Goal: Task Accomplishment & Management: Use online tool/utility

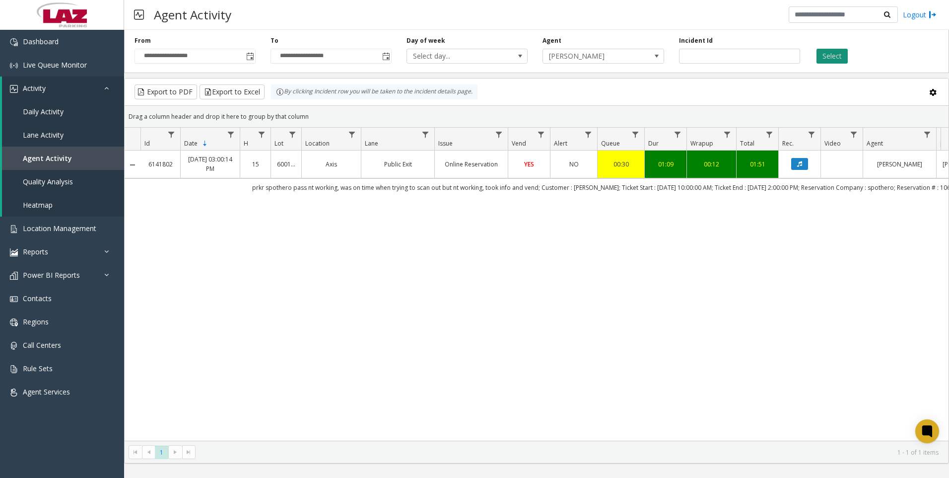
click at [831, 56] on button "Select" at bounding box center [832, 56] width 31 height 15
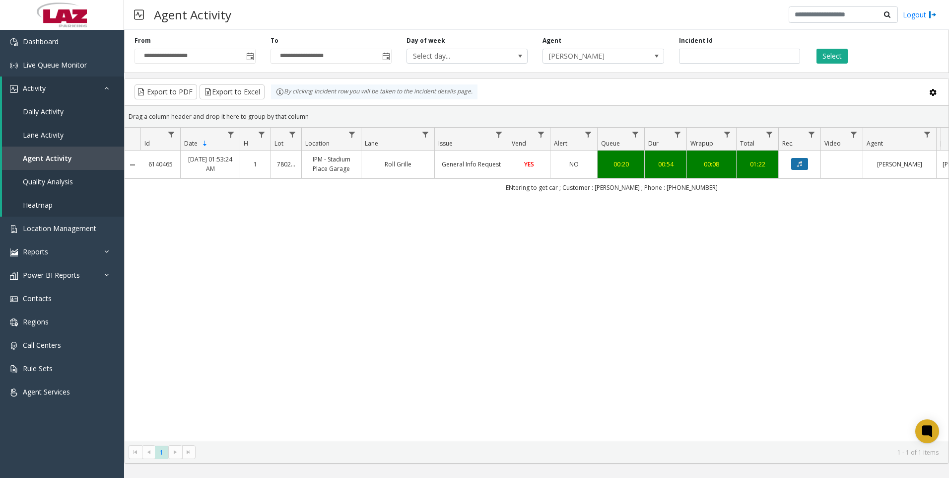
click at [798, 159] on button "Data table" at bounding box center [799, 164] width 17 height 12
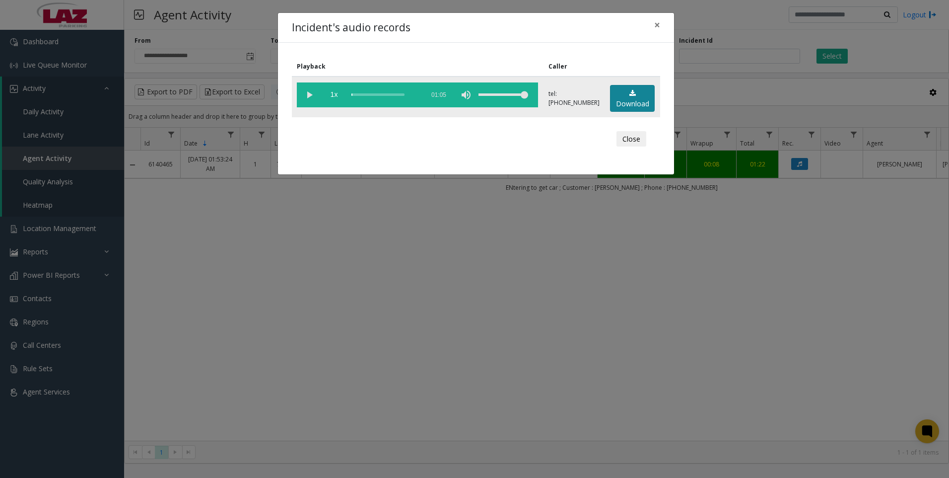
click at [623, 90] on link "Download" at bounding box center [632, 98] width 45 height 27
click at [642, 255] on div "Incident's audio records × Playback Caller 1x 01:05 tel:[PHONE_NUMBER] Download…" at bounding box center [474, 239] width 949 height 478
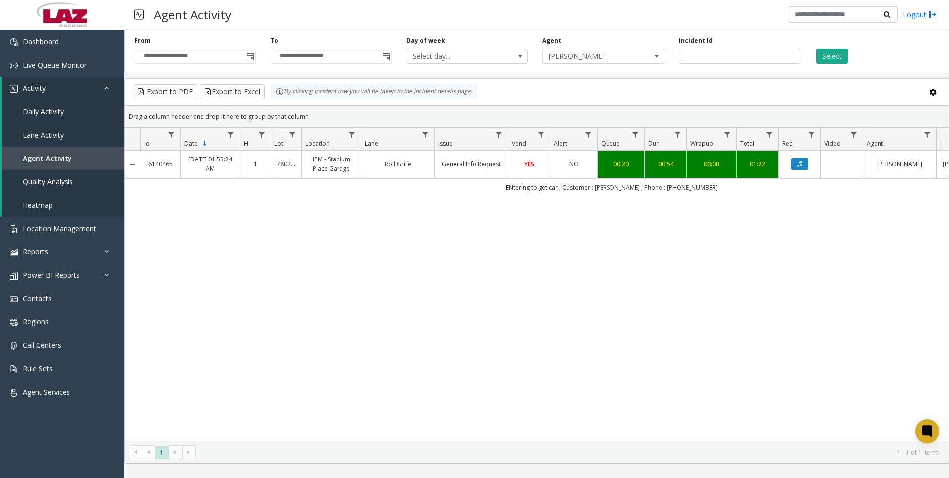
click at [252, 356] on div "6140465 [DATE] 01:53:24 AM 1 780286 IPM - Stadium Place Garage Roll Grille Gene…" at bounding box center [537, 295] width 824 height 290
click at [744, 57] on input "*******" at bounding box center [739, 56] width 121 height 15
paste input "number"
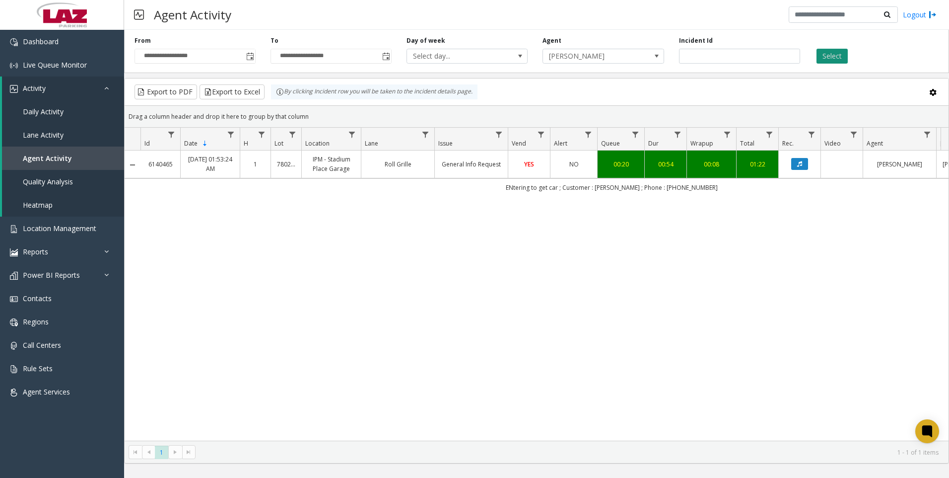
click at [830, 49] on button "Select" at bounding box center [832, 56] width 31 height 15
click at [794, 159] on button "Data table" at bounding box center [799, 164] width 17 height 12
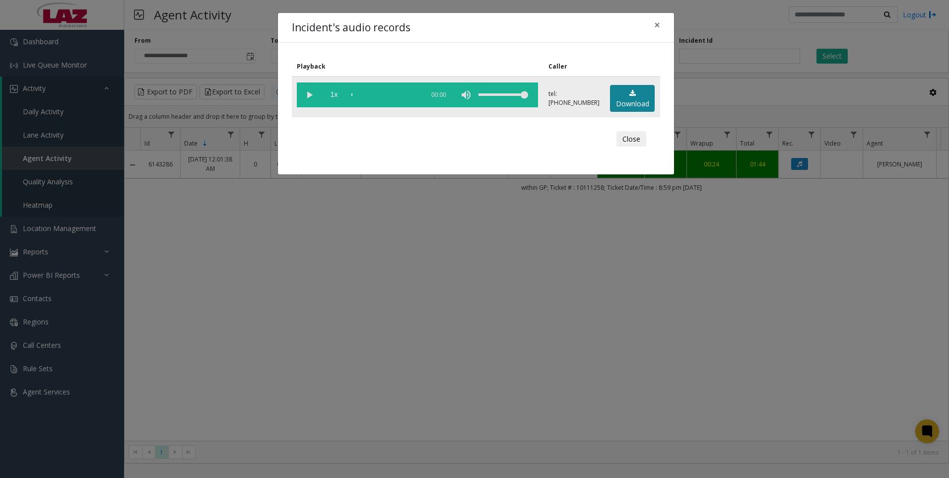
click at [629, 97] on link "Download" at bounding box center [632, 98] width 45 height 27
click at [335, 353] on div "Incident's audio records × Playback Caller 1x 01:11 tel:[PHONE_NUMBER] Download…" at bounding box center [474, 239] width 949 height 478
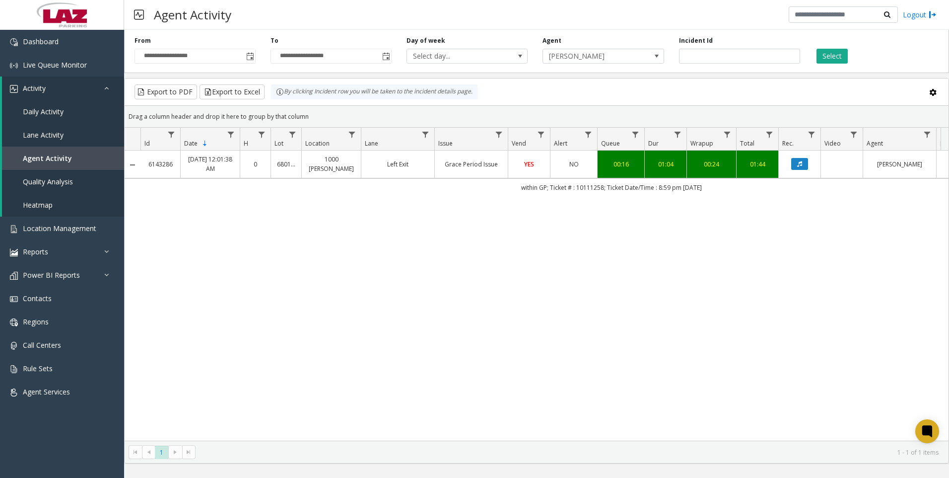
click at [645, 328] on div "6143286 [DATE] 12:01:38 AM 0 680130 1000 [PERSON_NAME] Left Exit Grace Period I…" at bounding box center [537, 295] width 824 height 290
click at [758, 56] on input "*******" at bounding box center [739, 56] width 121 height 15
paste input "number"
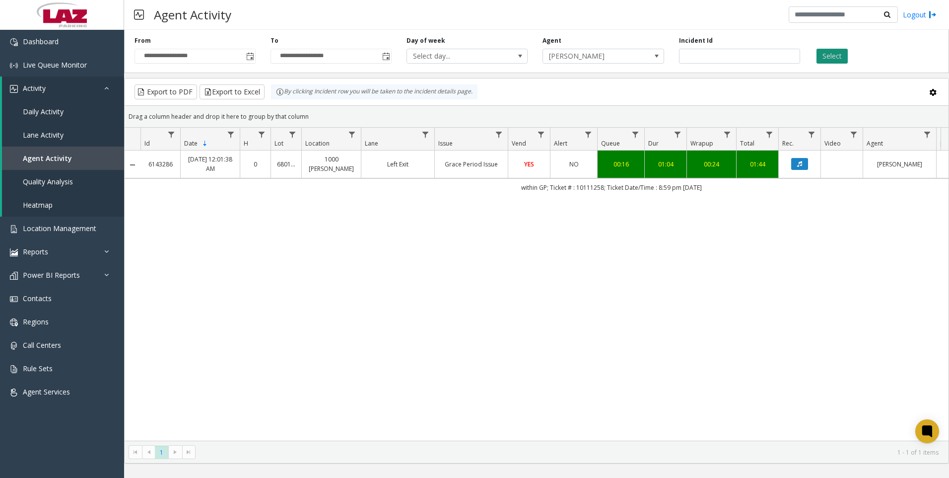
click at [831, 62] on button "Select" at bounding box center [832, 56] width 31 height 15
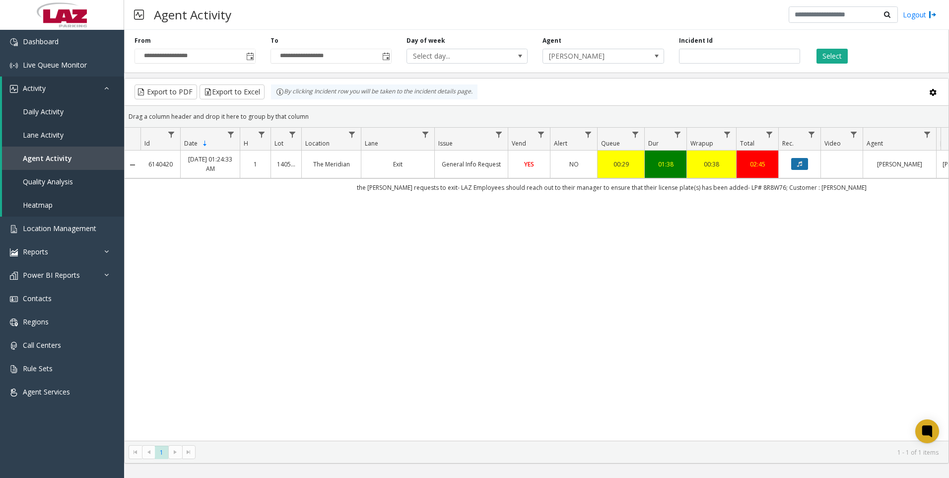
click at [801, 159] on button "Data table" at bounding box center [799, 164] width 17 height 12
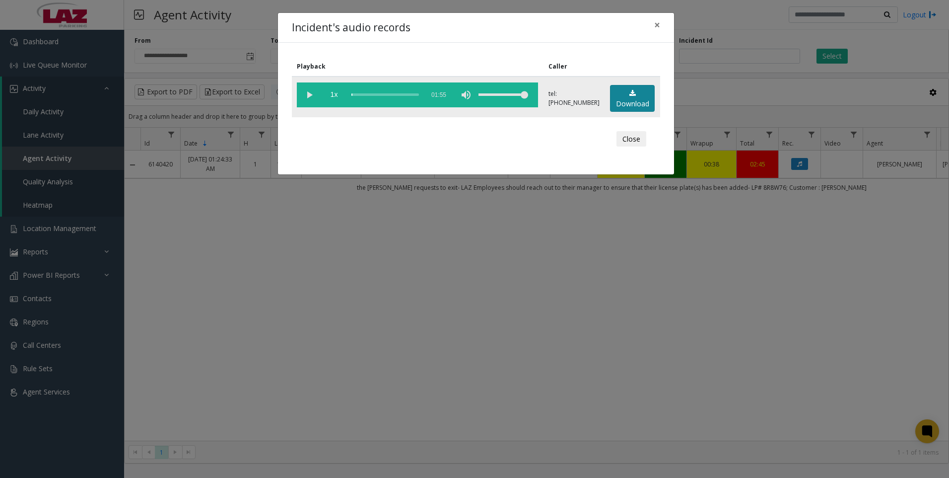
click at [637, 96] on link "Download" at bounding box center [632, 98] width 45 height 27
click at [387, 394] on div "Incident's audio records × Playback Caller 1x 01:55 tel:[PHONE_NUMBER] Download…" at bounding box center [474, 239] width 949 height 478
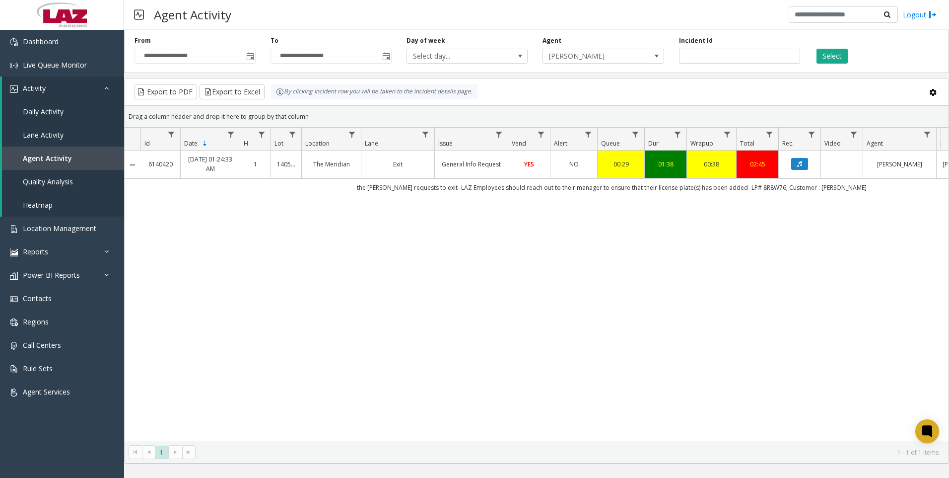
click at [318, 318] on div "6140420 [DATE] 01:24:33 AM 1 140577 The Meridian Exit General Info Request YES …" at bounding box center [537, 295] width 824 height 290
click at [718, 53] on input "*******" at bounding box center [739, 56] width 121 height 15
paste input "number"
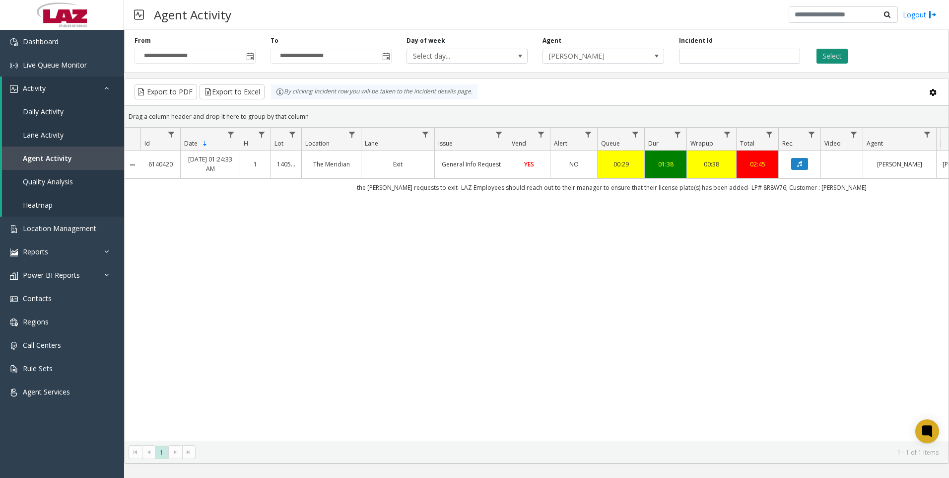
click at [835, 51] on button "Select" at bounding box center [832, 56] width 31 height 15
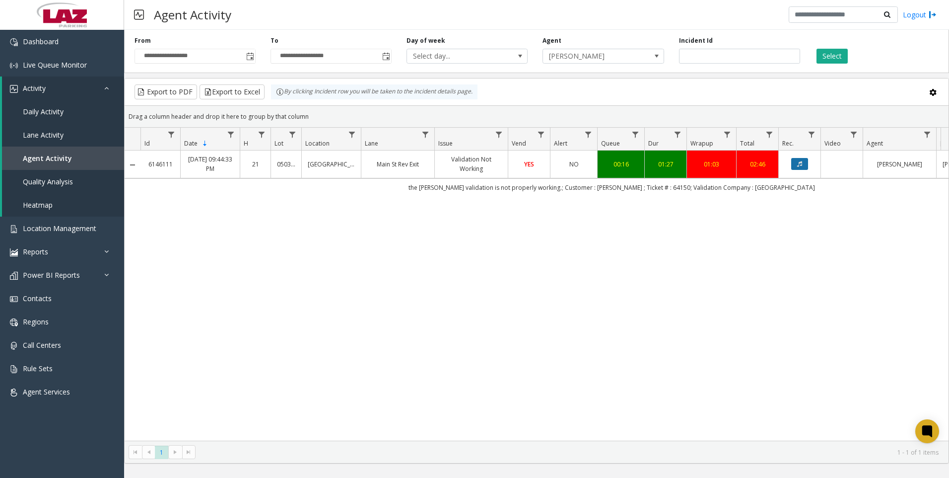
click at [792, 166] on button "Data table" at bounding box center [799, 164] width 17 height 12
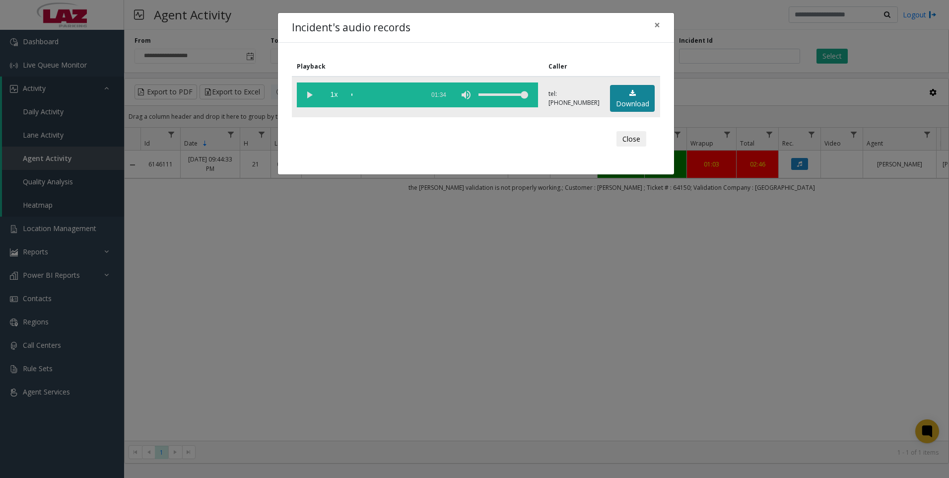
click at [625, 101] on link "Download" at bounding box center [632, 98] width 45 height 27
click at [237, 361] on div "Incident's audio records × Playback Caller 1x 01:34 tel:[PHONE_NUMBER] Download…" at bounding box center [474, 239] width 949 height 478
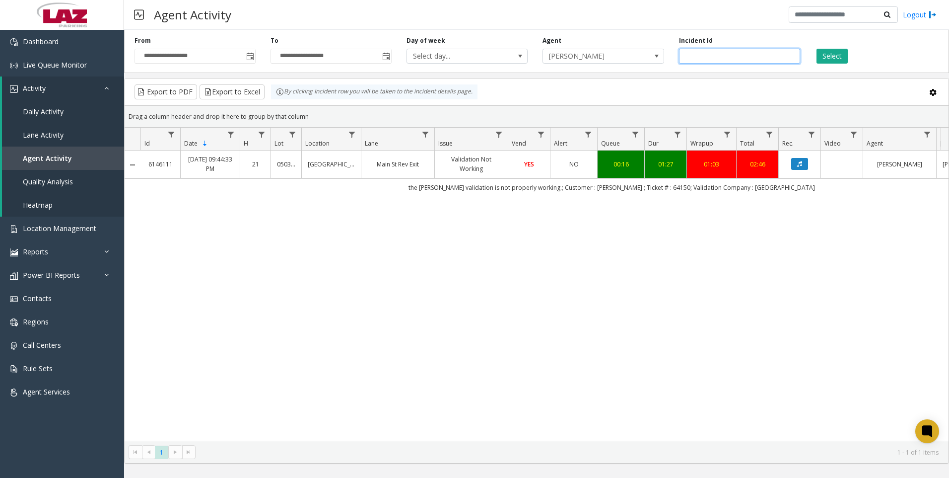
click at [718, 52] on input "*******" at bounding box center [739, 56] width 121 height 15
paste input "number"
click at [832, 55] on button "Select" at bounding box center [832, 56] width 31 height 15
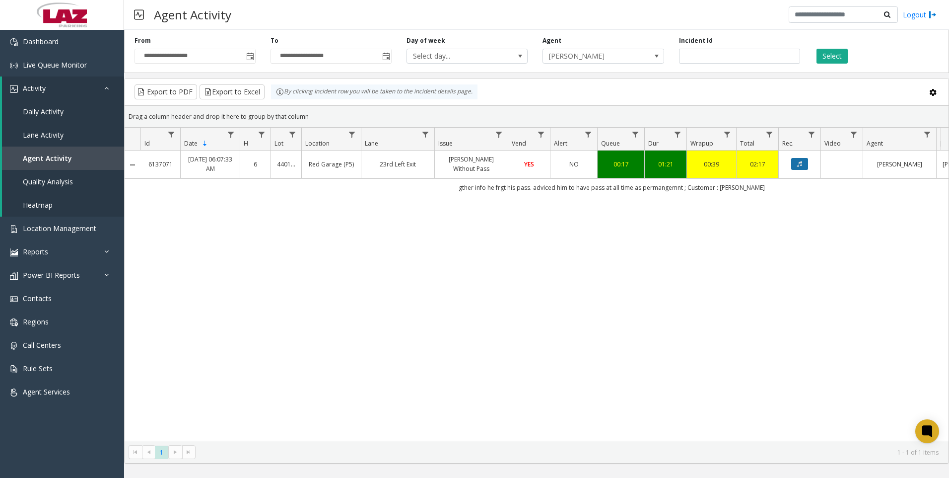
click at [791, 168] on button "Data table" at bounding box center [799, 164] width 17 height 12
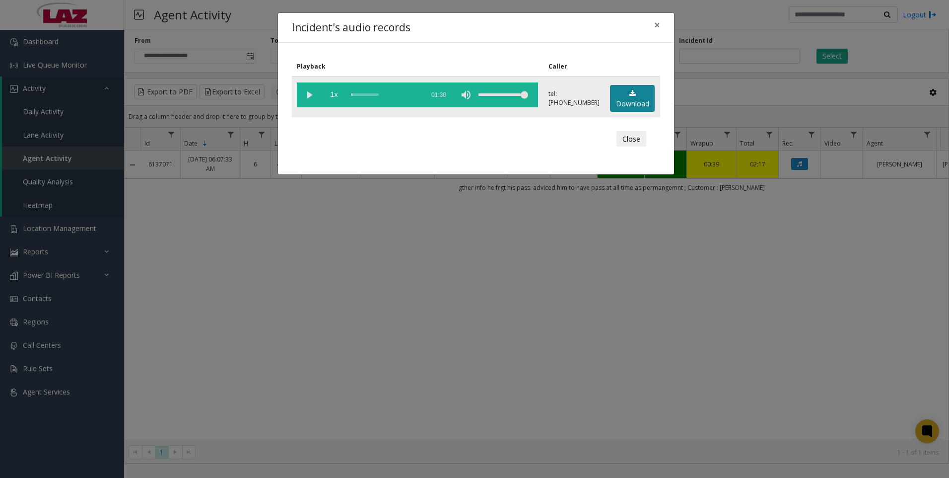
click at [635, 105] on link "Download" at bounding box center [632, 98] width 45 height 27
click at [407, 320] on div "Incident's audio records × Playback Caller 1x 01:30 tel:[PHONE_NUMBER] Download…" at bounding box center [474, 239] width 949 height 478
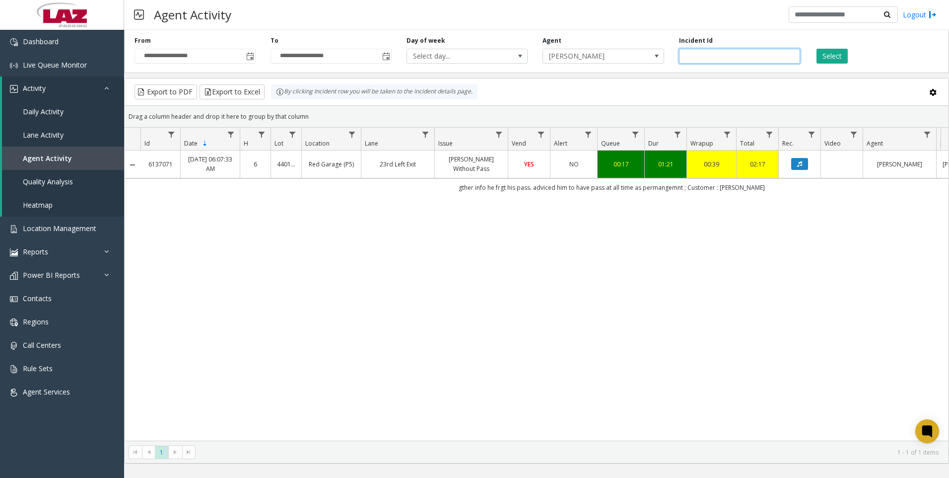
click at [718, 52] on input "*******" at bounding box center [739, 56] width 121 height 15
paste input "number"
click at [823, 59] on button "Select" at bounding box center [832, 56] width 31 height 15
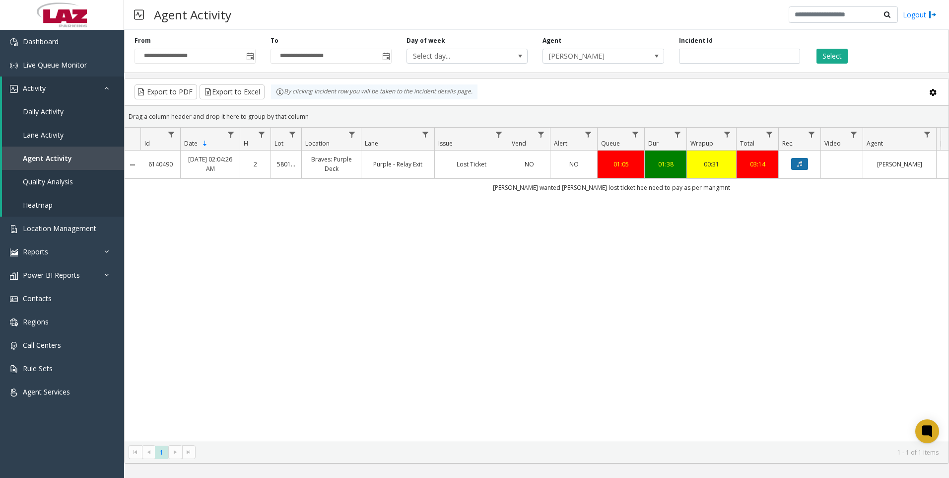
click at [796, 164] on button "Data table" at bounding box center [799, 164] width 17 height 12
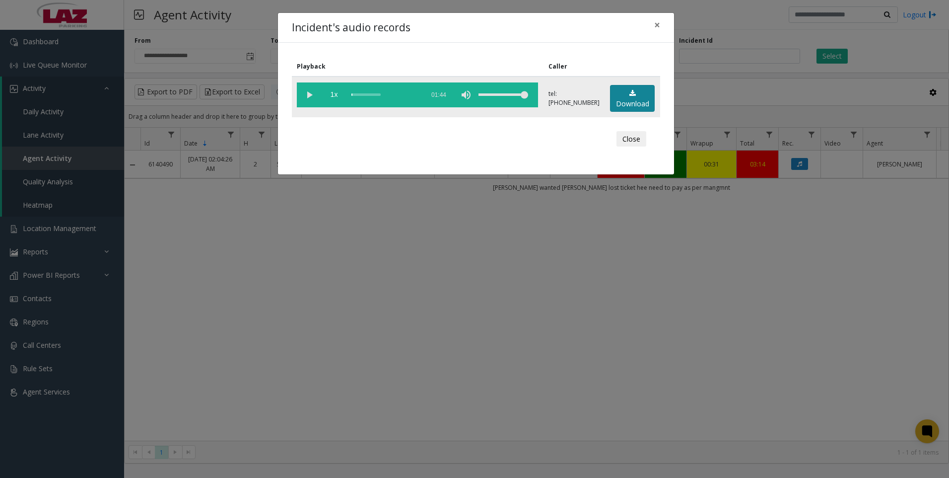
click at [622, 94] on link "Download" at bounding box center [632, 98] width 45 height 27
click at [306, 374] on div "Incident's audio records × Playback Caller 1x 01:44 tel:[PHONE_NUMBER] Download…" at bounding box center [474, 239] width 949 height 478
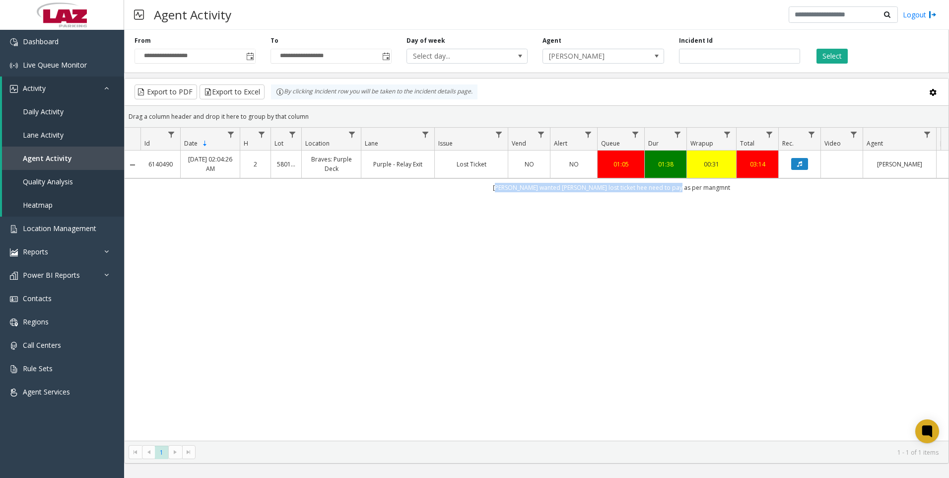
drag, startPoint x: 721, startPoint y: 188, endPoint x: 520, endPoint y: 181, distance: 201.2
click at [520, 181] on td "[PERSON_NAME] wanted [PERSON_NAME] lost ticket hee need to pay as per mangmnt" at bounding box center [611, 187] width 942 height 18
copy td "[PERSON_NAME] wanted [PERSON_NAME] lost ticket hee need to pay as per mangmnt"
click at [668, 382] on div "6140490 [DATE] 02:04:26 AM 2 580120 Braves: Purple Deck Purple - Relay Exit Los…" at bounding box center [537, 295] width 824 height 290
click at [720, 61] on input "*******" at bounding box center [739, 56] width 121 height 15
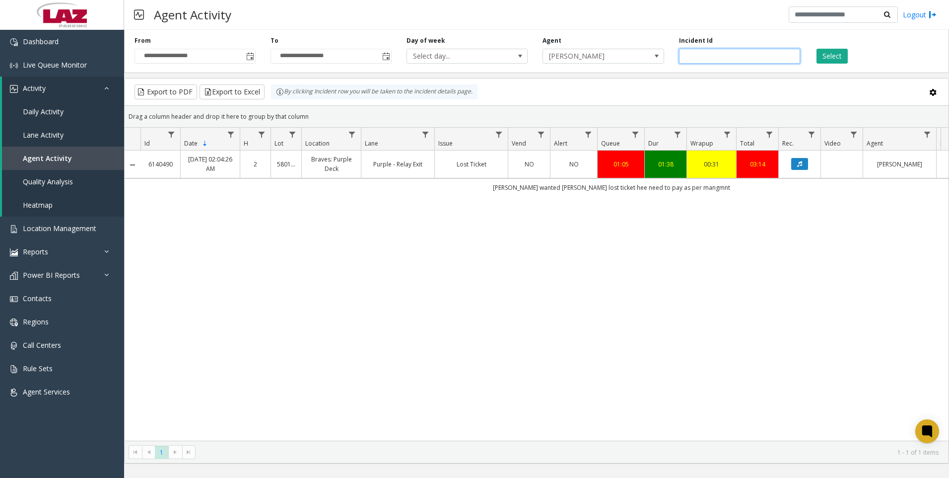
click at [720, 61] on input "*******" at bounding box center [739, 56] width 121 height 15
paste input "number"
click at [826, 62] on button "Select" at bounding box center [832, 56] width 31 height 15
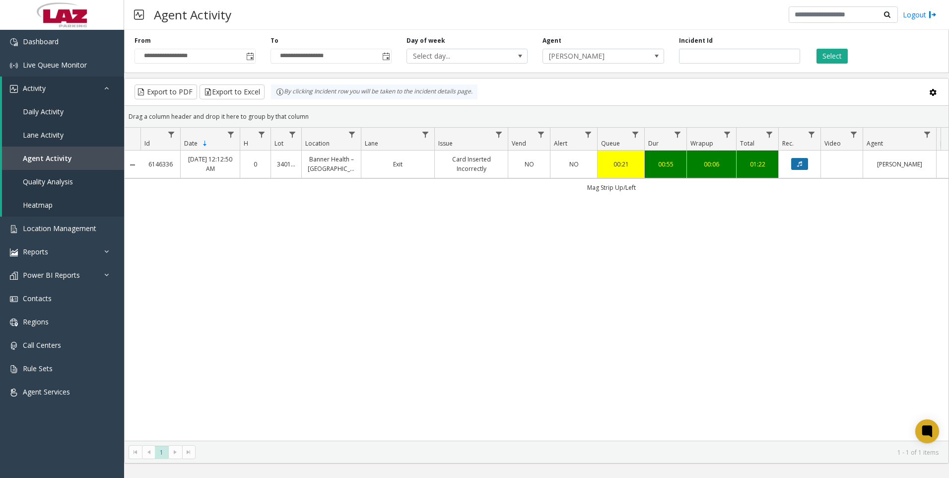
click at [804, 162] on button "Data table" at bounding box center [799, 164] width 17 height 12
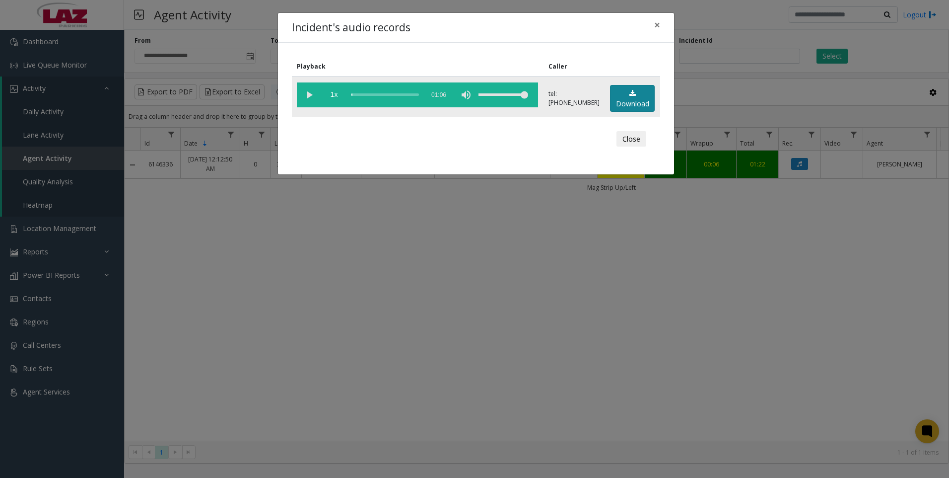
click at [635, 100] on link "Download" at bounding box center [632, 98] width 45 height 27
click at [373, 339] on div "Incident's audio records × Playback Caller 1x 01:06 tel:[PHONE_NUMBER] Download…" at bounding box center [474, 239] width 949 height 478
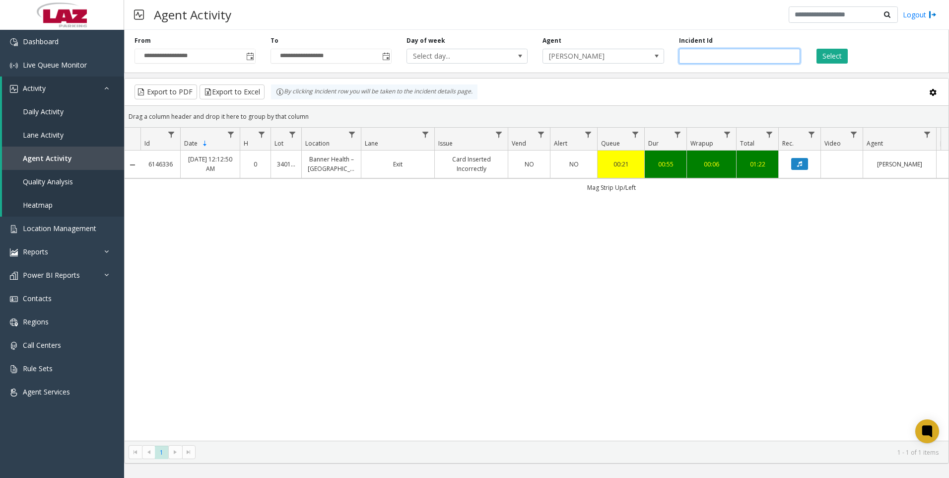
click at [716, 58] on input "*******" at bounding box center [739, 56] width 121 height 15
paste input "number"
type input "*******"
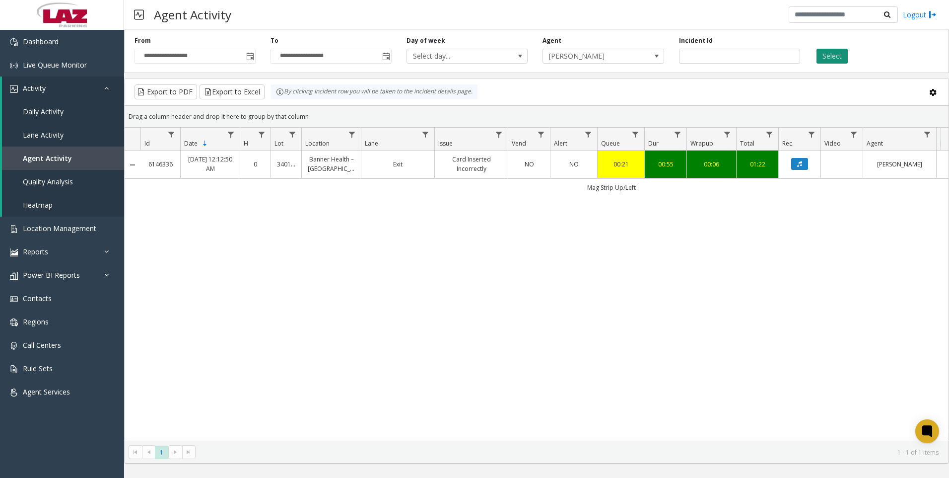
click at [828, 52] on button "Select" at bounding box center [832, 56] width 31 height 15
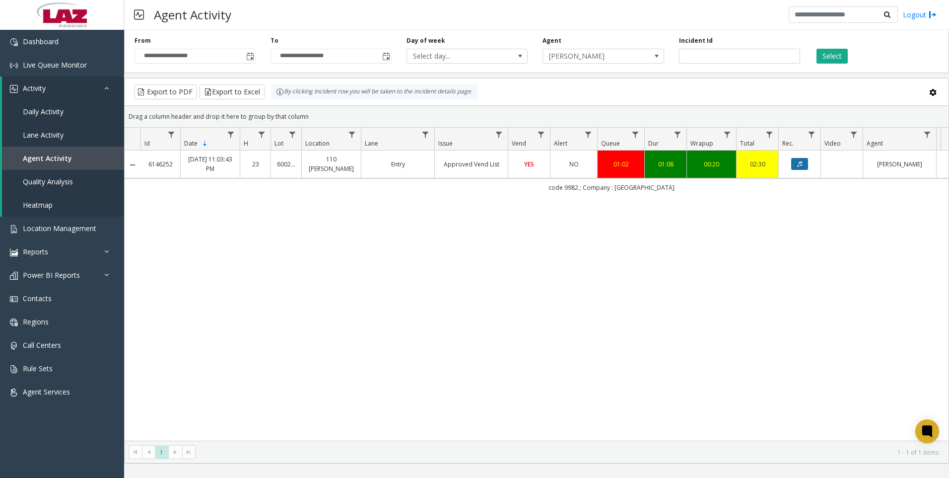
click at [803, 161] on button "Data table" at bounding box center [799, 164] width 17 height 12
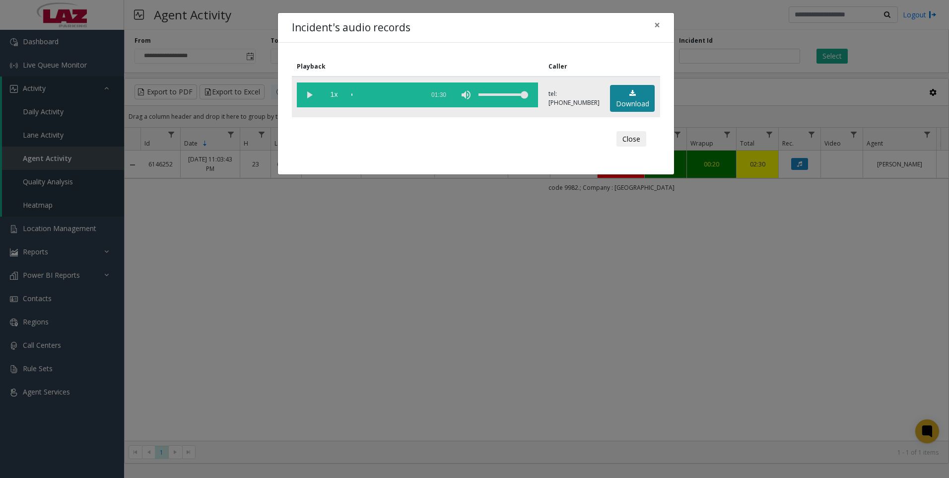
click at [632, 100] on link "Download" at bounding box center [632, 98] width 45 height 27
click at [516, 242] on div "Incident's audio records × Playback Caller 1x 01:30 tel:[PHONE_NUMBER] Download…" at bounding box center [474, 239] width 949 height 478
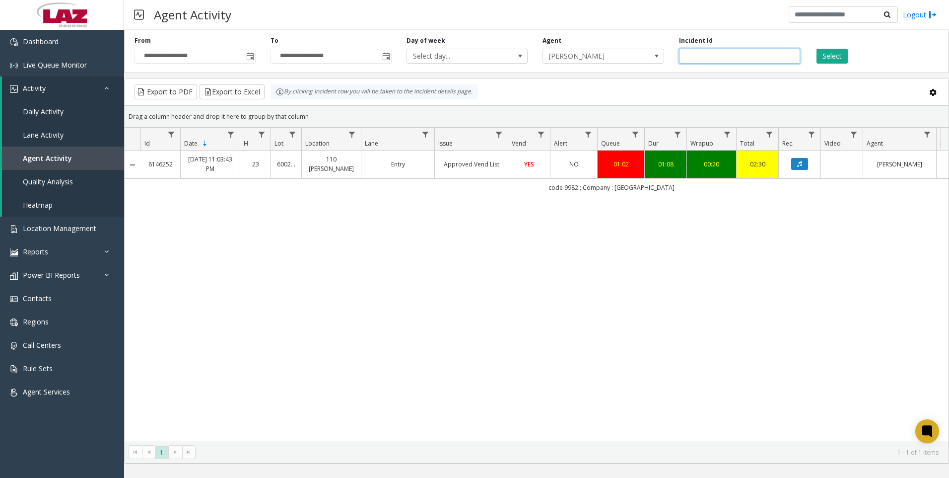
drag, startPoint x: 710, startPoint y: 54, endPoint x: 672, endPoint y: 59, distance: 38.6
click at [673, 59] on div "Incident Id *******" at bounding box center [740, 49] width 136 height 27
click at [634, 62] on span "[PERSON_NAME]" at bounding box center [591, 56] width 96 height 14
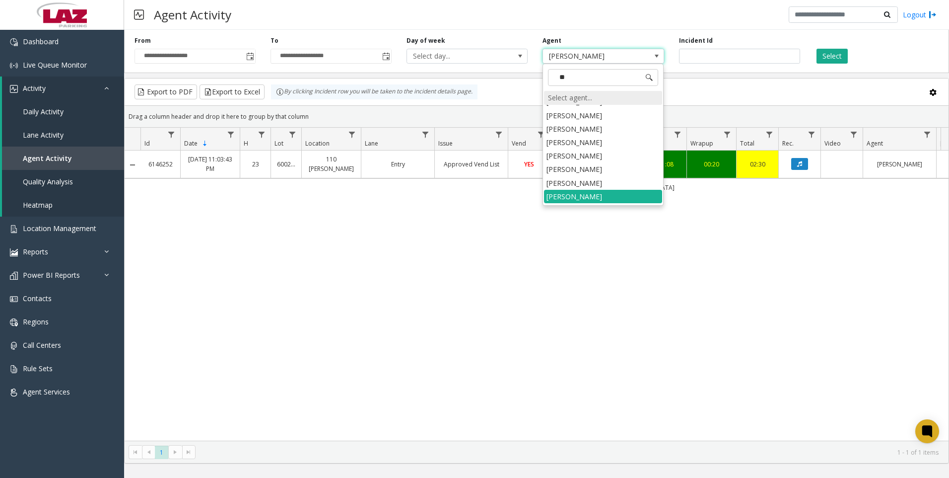
scroll to position [306, 0]
type input "***"
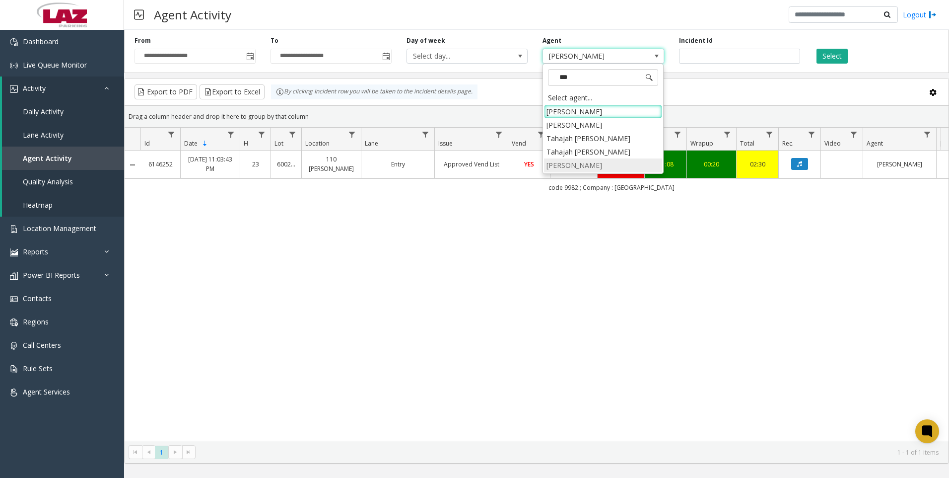
click at [594, 159] on li "[PERSON_NAME]" at bounding box center [603, 164] width 118 height 13
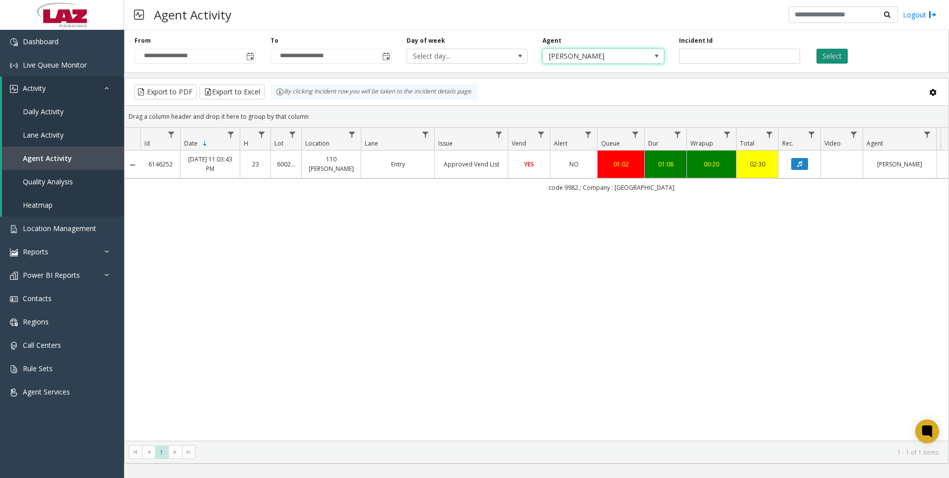
click at [817, 61] on button "Select" at bounding box center [832, 56] width 31 height 15
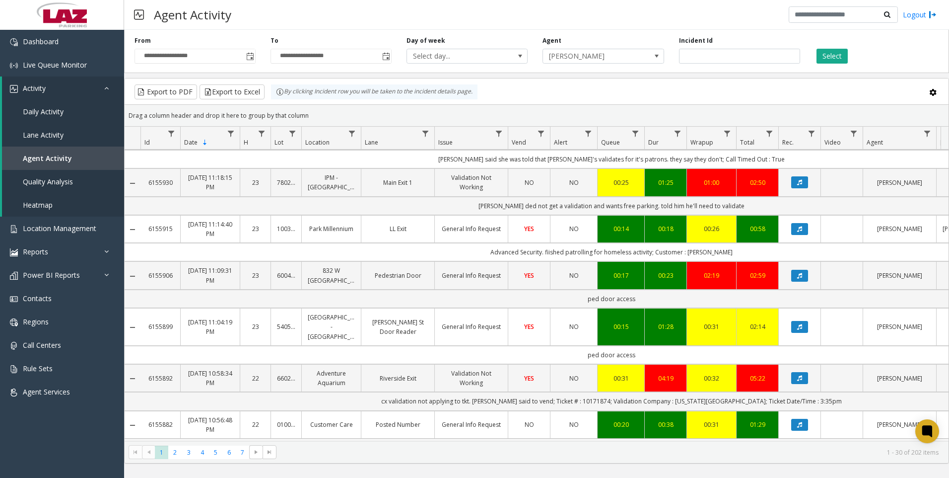
scroll to position [199, 0]
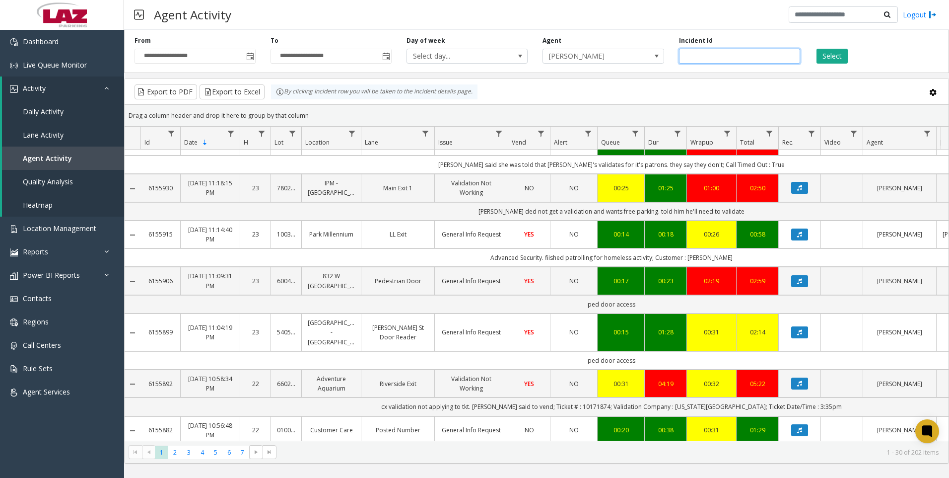
click at [701, 51] on input "number" at bounding box center [739, 56] width 121 height 15
paste input "*******"
click at [823, 60] on button "Select" at bounding box center [832, 56] width 31 height 15
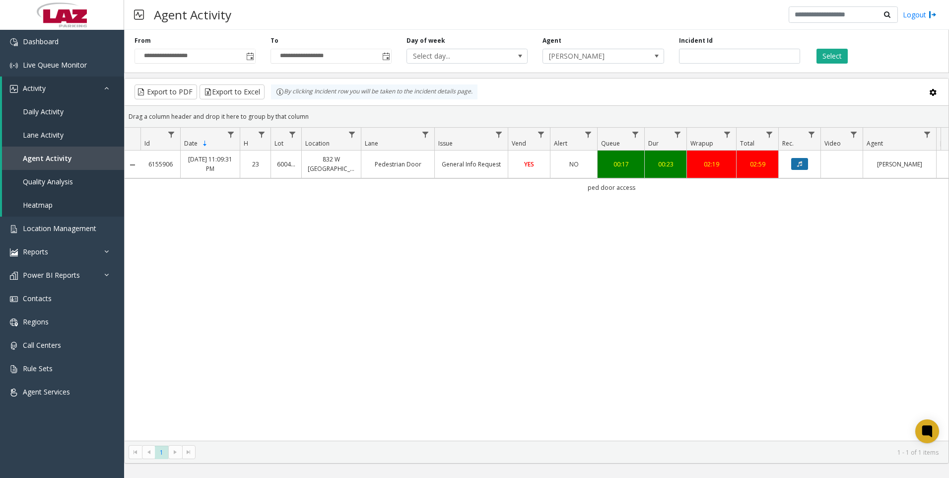
click at [802, 163] on icon "Data table" at bounding box center [799, 164] width 5 height 6
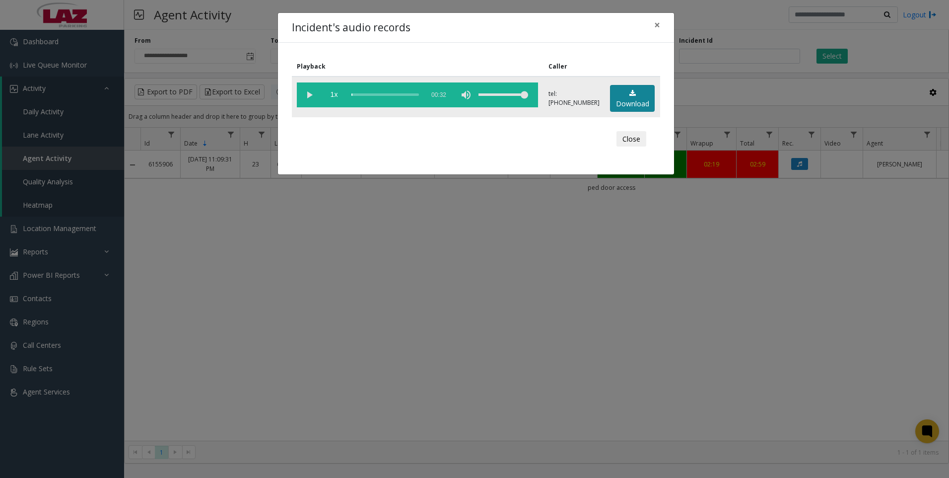
click at [638, 97] on link "Download" at bounding box center [632, 98] width 45 height 27
click at [294, 388] on div "Incident's audio records × Playback Caller 1x 00:32 tel:[PHONE_NUMBER] Download…" at bounding box center [474, 239] width 949 height 478
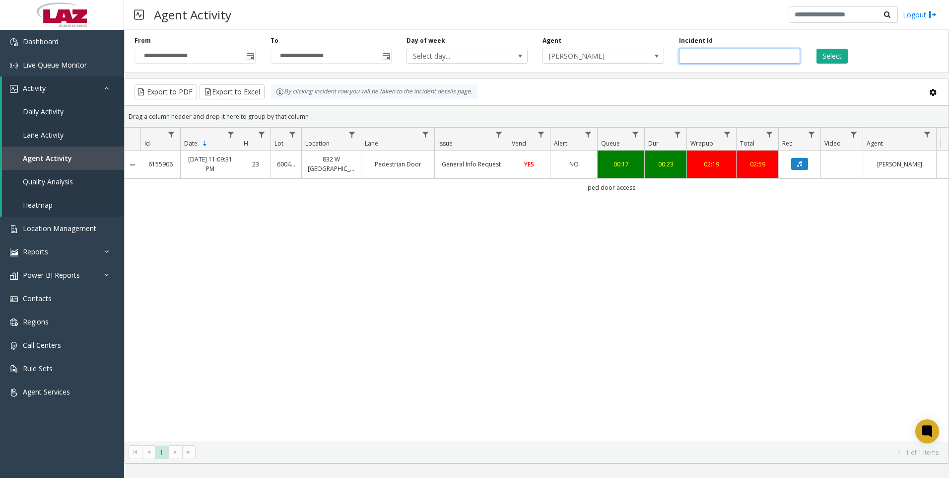
click at [707, 60] on input "*******" at bounding box center [739, 56] width 121 height 15
paste input "number"
click at [833, 56] on button "Select" at bounding box center [832, 56] width 31 height 15
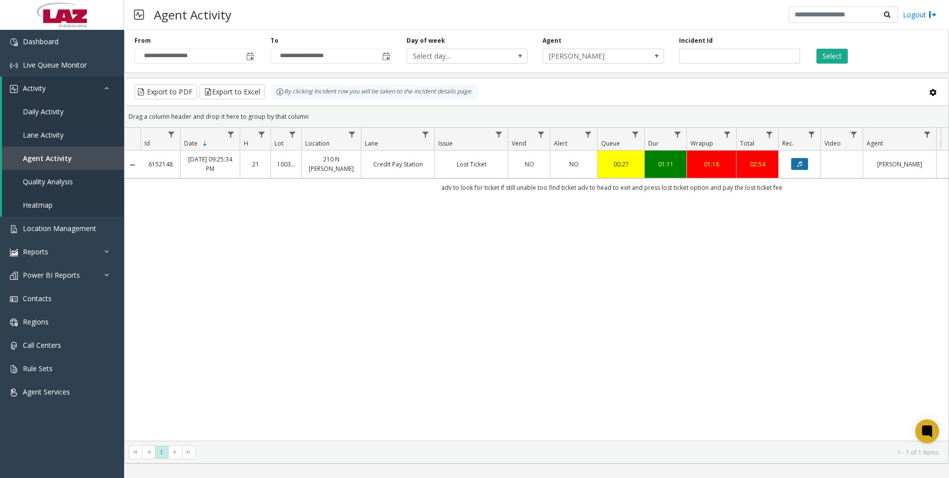
click at [801, 163] on icon "Data table" at bounding box center [799, 164] width 5 height 6
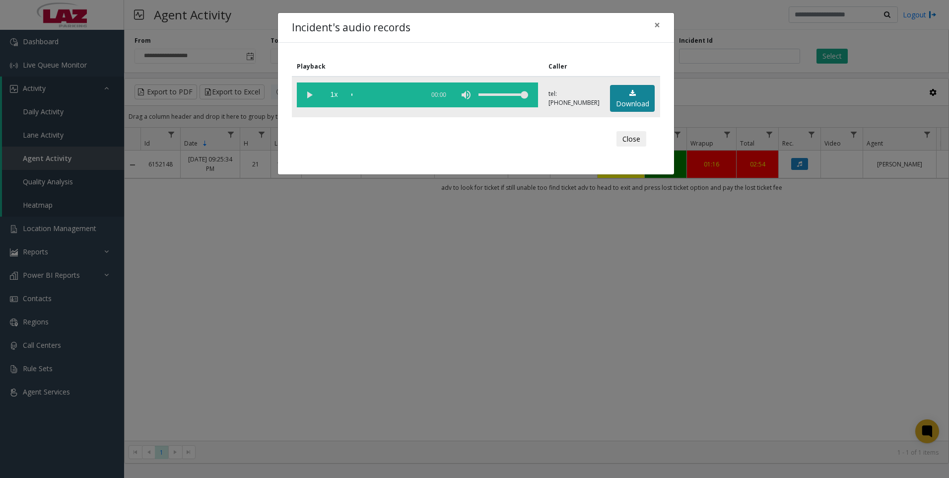
click at [633, 103] on link "Download" at bounding box center [632, 98] width 45 height 27
click at [301, 289] on div "Incident's audio records × Playback Caller 1x 01:20 tel:[PHONE_NUMBER] Download…" at bounding box center [474, 239] width 949 height 478
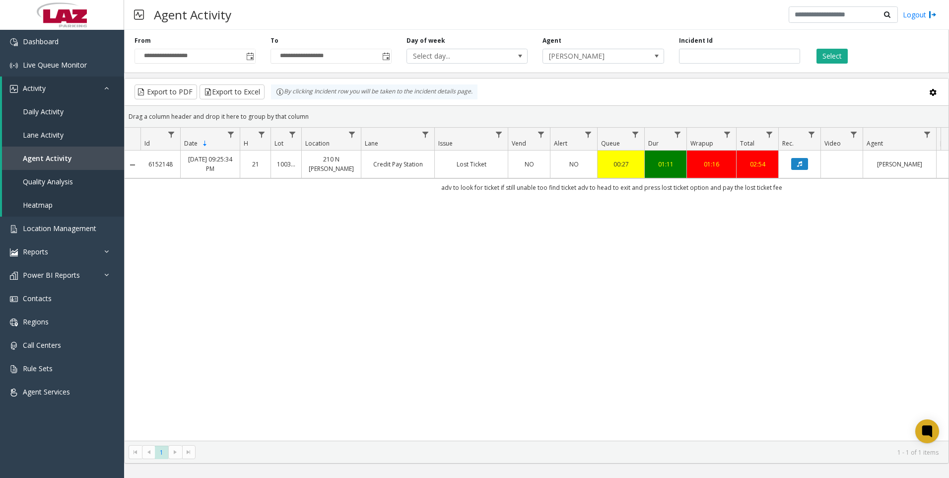
click at [384, 299] on div "6152148 [DATE] 09:25:34 PM 21 100324 210 N [PERSON_NAME] Credit Pay Station Los…" at bounding box center [537, 295] width 824 height 290
drag, startPoint x: 739, startPoint y: 50, endPoint x: 732, endPoint y: 53, distance: 8.0
click at [739, 50] on input "*******" at bounding box center [739, 56] width 121 height 15
click at [732, 53] on input "*******" at bounding box center [739, 56] width 121 height 15
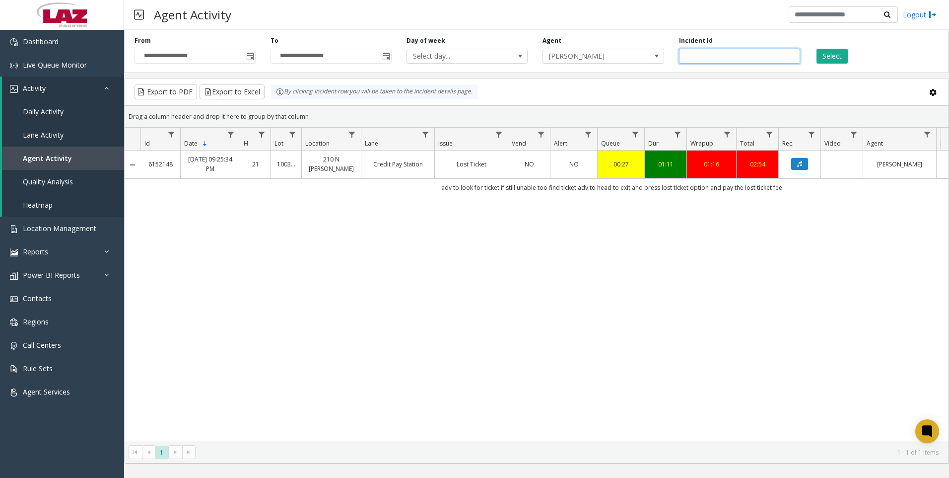
click at [732, 53] on input "*******" at bounding box center [739, 56] width 121 height 15
paste input "number"
click at [820, 58] on button "Select" at bounding box center [832, 56] width 31 height 15
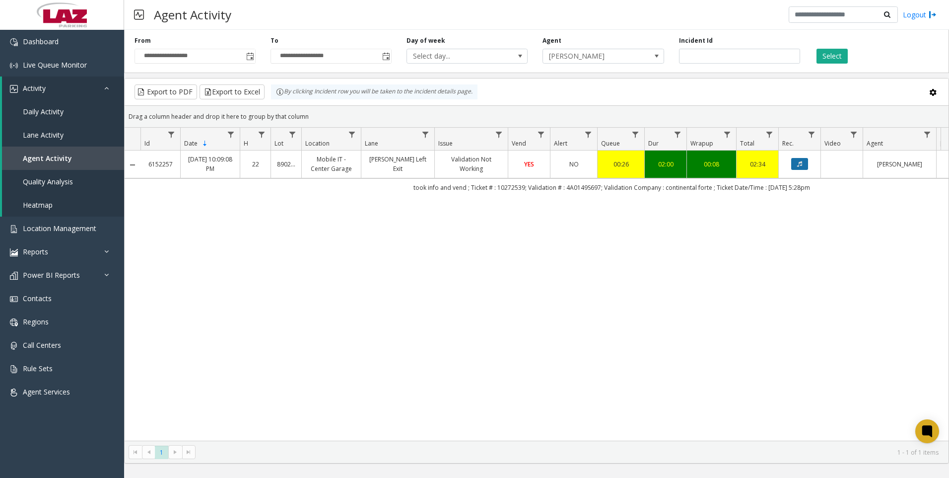
click at [804, 161] on button "Data table" at bounding box center [799, 164] width 17 height 12
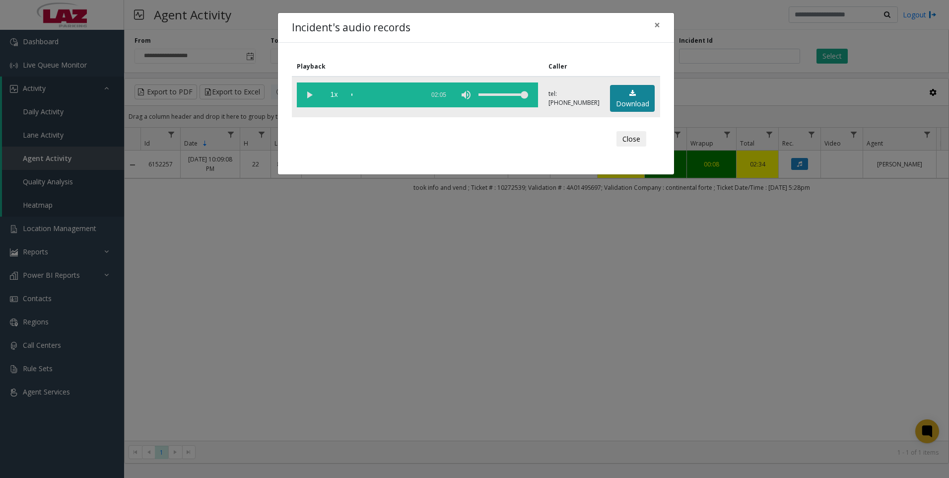
click at [624, 106] on link "Download" at bounding box center [632, 98] width 45 height 27
click at [289, 399] on div "Incident's audio records × Playback Caller 1x 02:05 tel:[PHONE_NUMBER] Download…" at bounding box center [474, 239] width 949 height 478
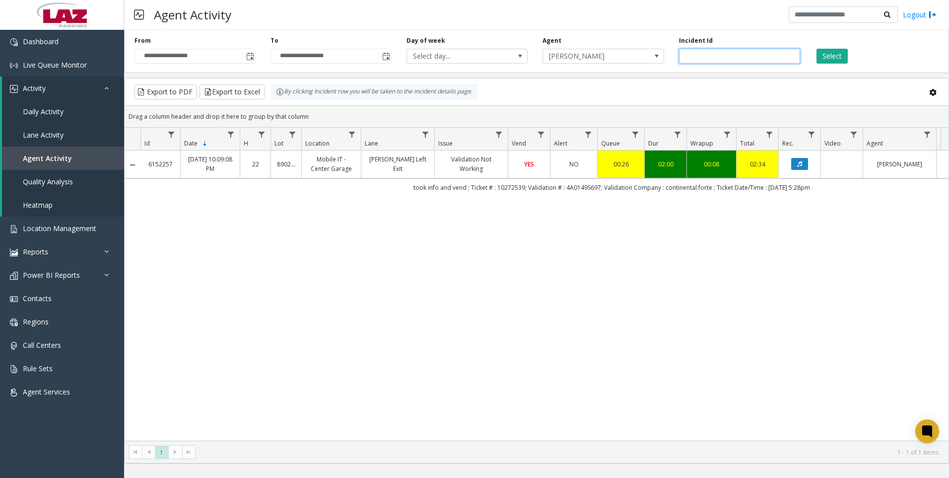
click at [737, 58] on input "*******" at bounding box center [739, 56] width 121 height 15
paste input "number"
click at [836, 51] on button "Select" at bounding box center [832, 56] width 31 height 15
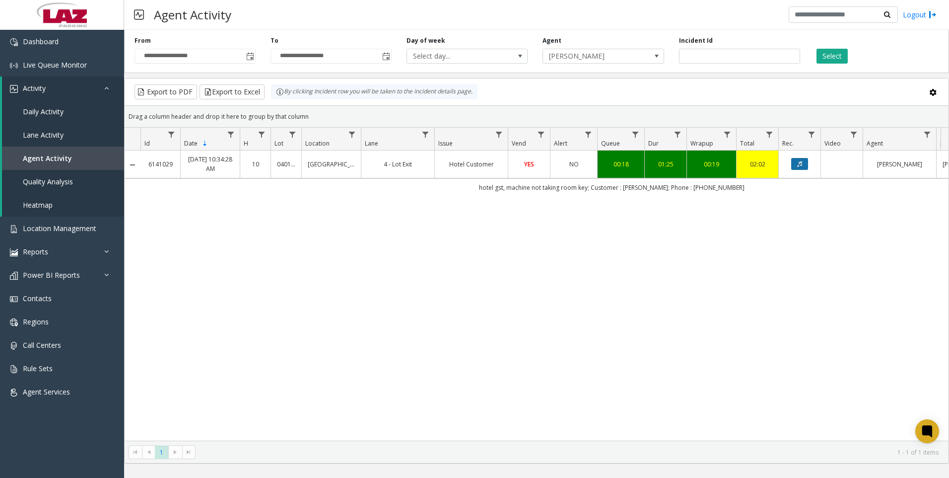
click at [794, 167] on button "Data table" at bounding box center [799, 164] width 17 height 12
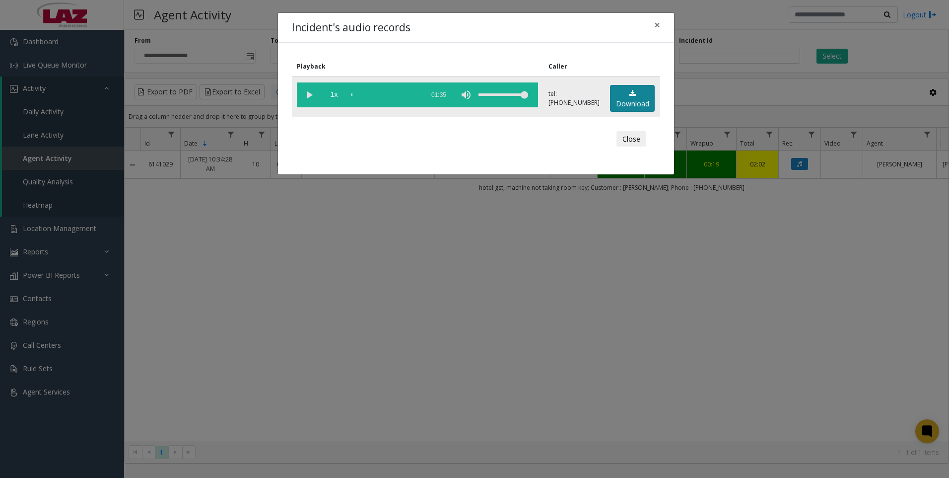
click at [641, 105] on link "Download" at bounding box center [632, 98] width 45 height 27
click at [232, 431] on div "Incident's audio records × Playback Caller 1x 01:35 tel:[PHONE_NUMBER] Download…" at bounding box center [474, 239] width 949 height 478
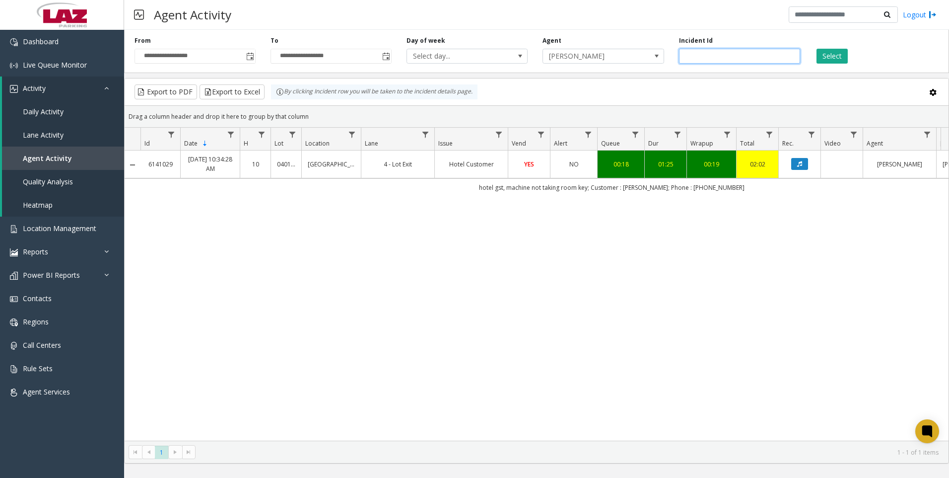
click at [732, 63] on input "*******" at bounding box center [739, 56] width 121 height 15
paste input "number"
click at [850, 56] on div "Select" at bounding box center [876, 49] width 136 height 27
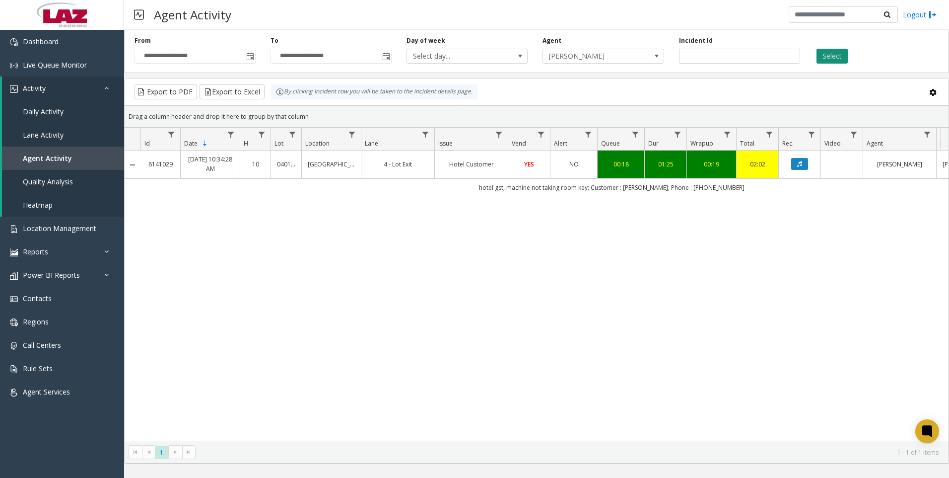
click at [834, 58] on button "Select" at bounding box center [832, 56] width 31 height 15
click at [801, 165] on icon "Data table" at bounding box center [799, 164] width 5 height 6
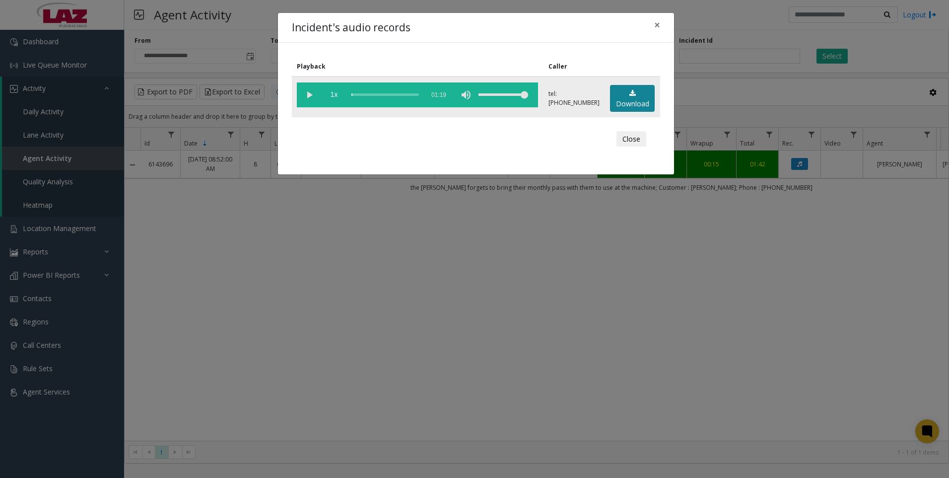
click at [640, 101] on link "Download" at bounding box center [632, 98] width 45 height 27
click at [285, 345] on div "Incident's audio records × Playback Caller 1x 01:19 tel:[PHONE_NUMBER] Download…" at bounding box center [474, 239] width 949 height 478
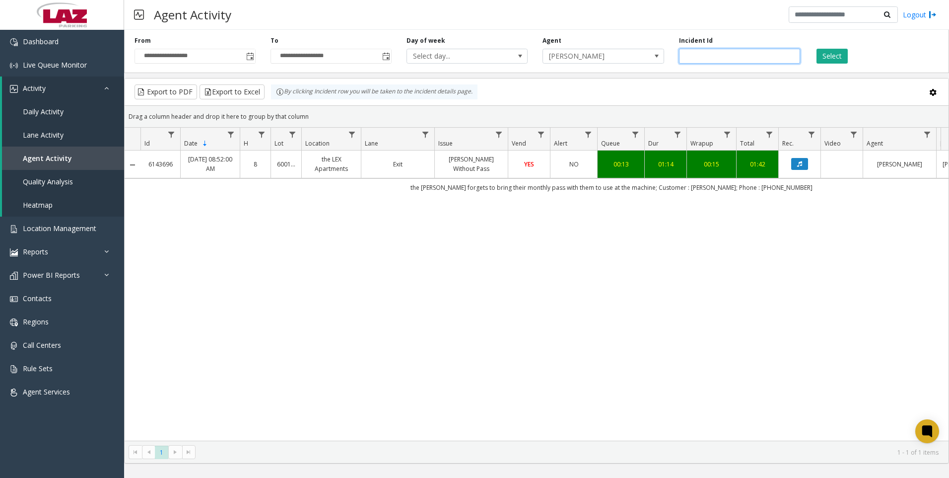
click at [695, 59] on input "*******" at bounding box center [739, 56] width 121 height 15
paste input "number"
click at [834, 53] on button "Select" at bounding box center [832, 56] width 31 height 15
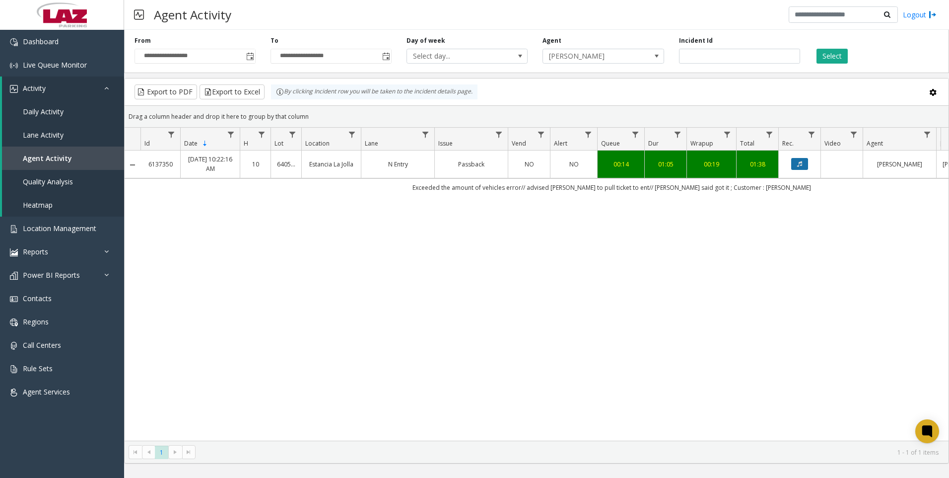
click at [795, 161] on button "Data table" at bounding box center [799, 164] width 17 height 12
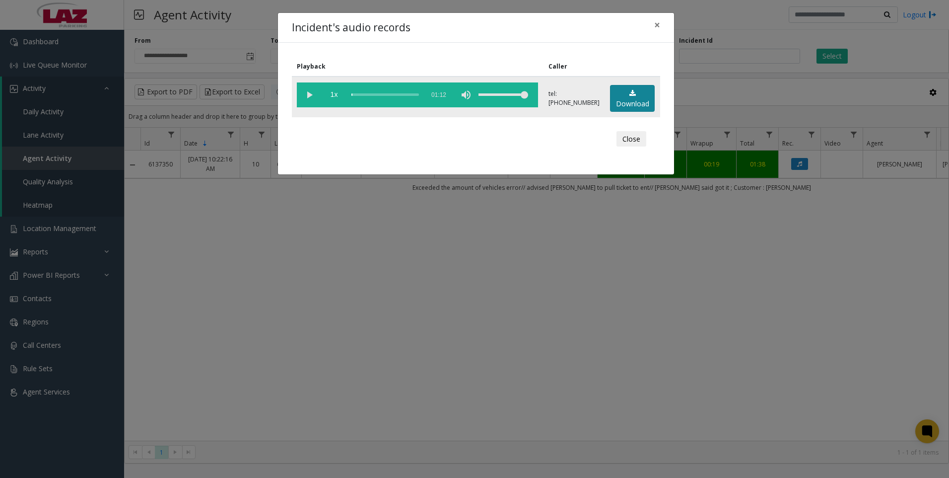
click at [625, 92] on link "Download" at bounding box center [632, 98] width 45 height 27
click at [291, 340] on div "Incident's audio records × Playback Caller 1x 01:12 tel:[PHONE_NUMBER] Download…" at bounding box center [474, 239] width 949 height 478
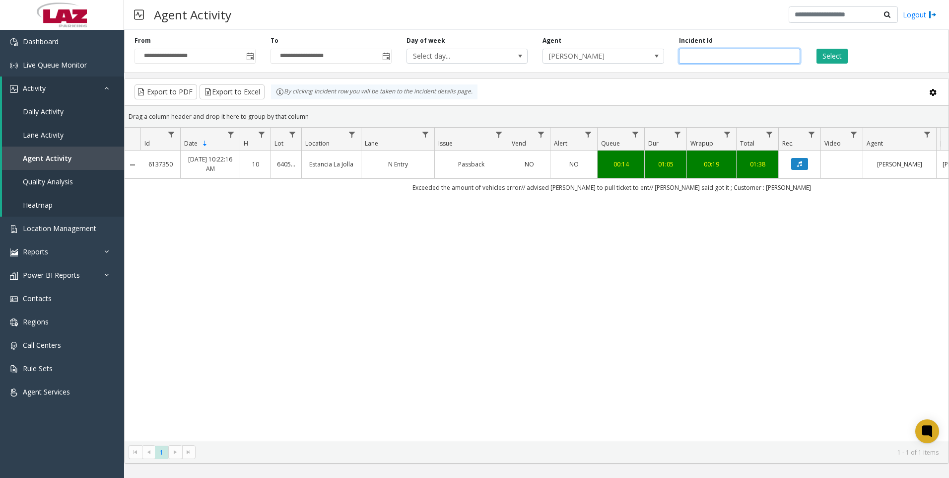
click at [718, 63] on input "*******" at bounding box center [739, 56] width 121 height 15
paste input "number"
click at [846, 57] on button "Select" at bounding box center [832, 56] width 31 height 15
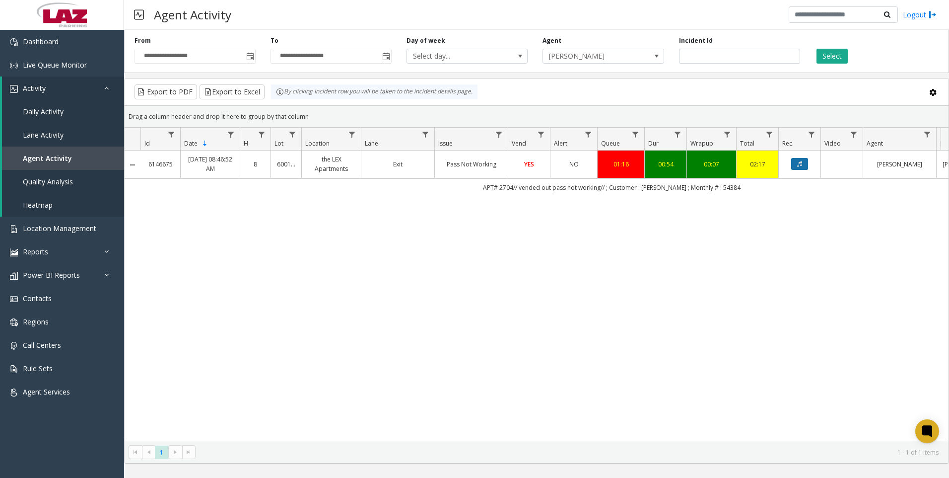
click at [800, 165] on icon "Data table" at bounding box center [799, 164] width 5 height 6
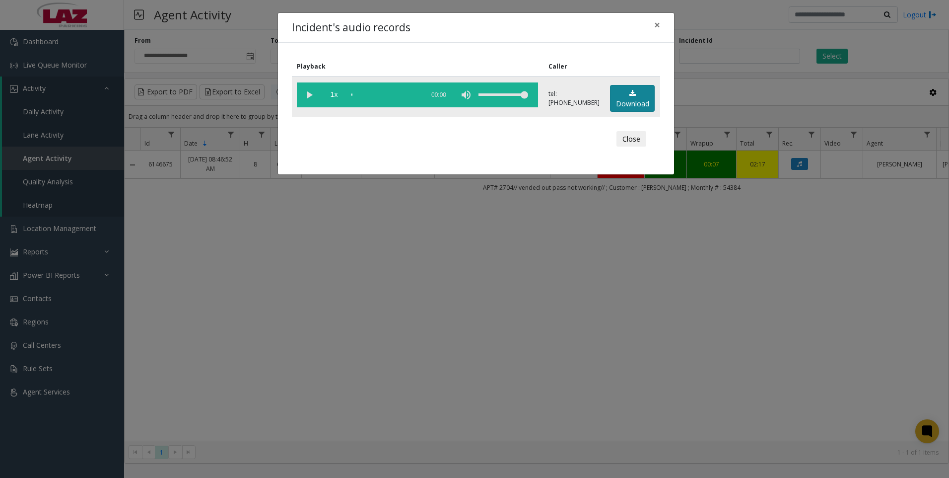
click at [614, 99] on link "Download" at bounding box center [632, 98] width 45 height 27
click at [294, 354] on div "Incident's audio records × Playback Caller 1x 00:58 tel:[PHONE_NUMBER] Download…" at bounding box center [474, 239] width 949 height 478
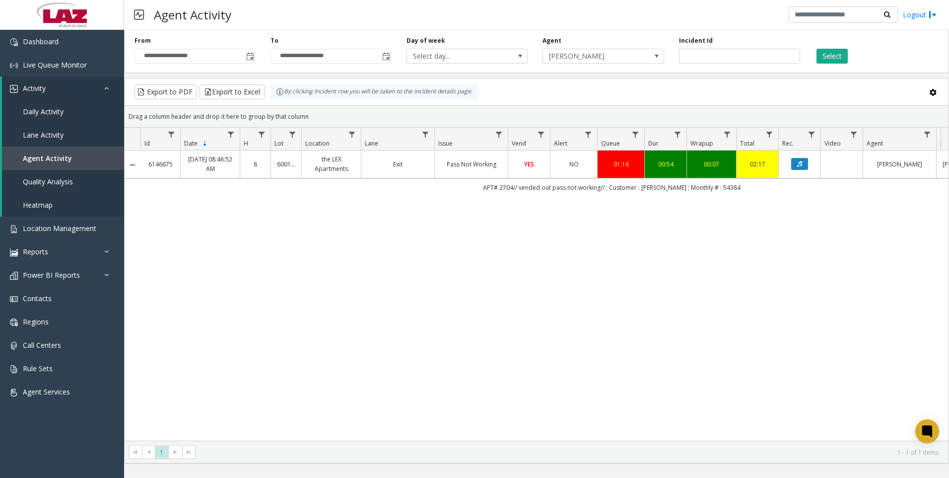
click at [387, 382] on div "6146675 [DATE] 08:46:52 AM 8 600168 the LEX Apartments Exit Pass Not Working YE…" at bounding box center [537, 295] width 824 height 290
click at [692, 54] on input "*******" at bounding box center [739, 56] width 121 height 15
paste input "number"
click at [835, 53] on button "Select" at bounding box center [832, 56] width 31 height 15
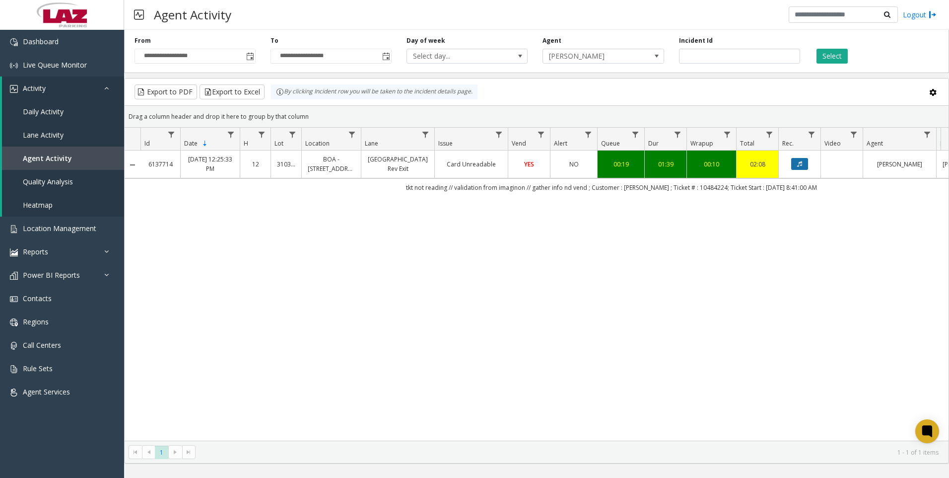
click at [803, 159] on button "Data table" at bounding box center [799, 164] width 17 height 12
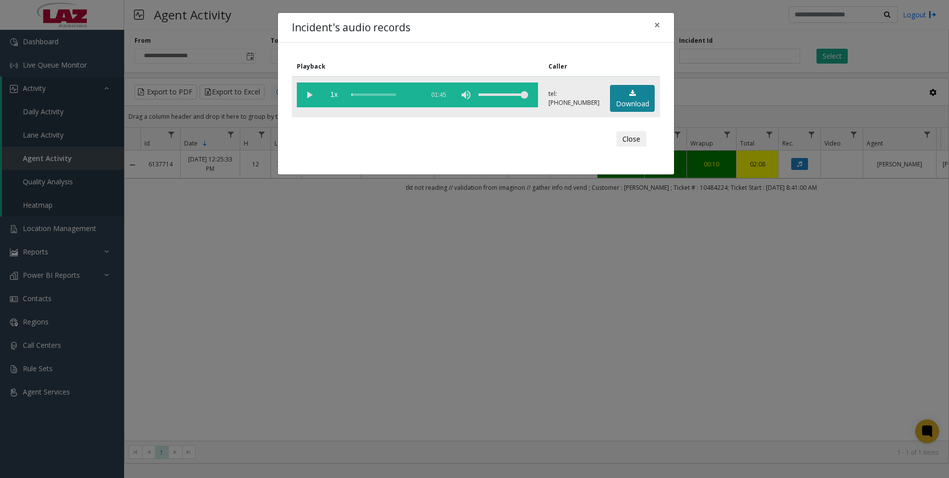
click at [643, 104] on link "Download" at bounding box center [632, 98] width 45 height 27
click at [265, 329] on div "Incident's audio records × Playback Caller 1x 01:45 tel:[PHONE_NUMBER] Download…" at bounding box center [474, 239] width 949 height 478
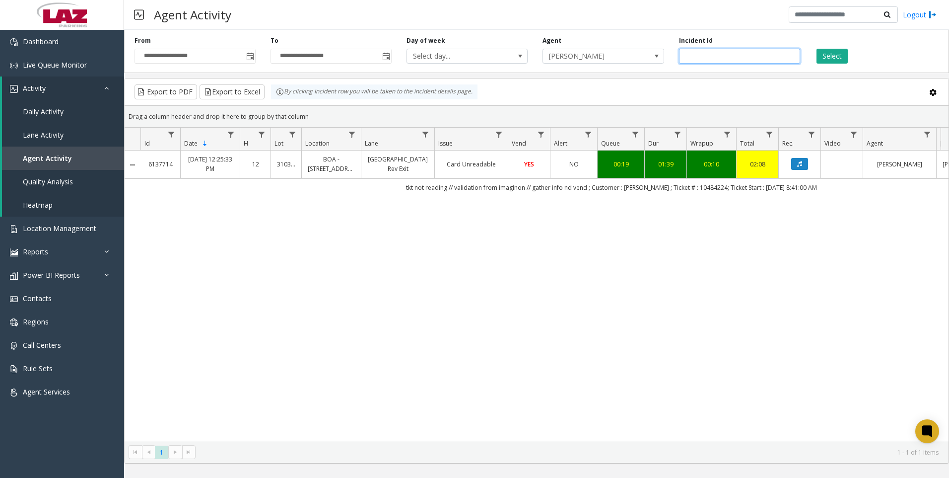
click at [712, 56] on input "*******" at bounding box center [739, 56] width 121 height 15
paste input "number"
click at [835, 62] on button "Select" at bounding box center [832, 56] width 31 height 15
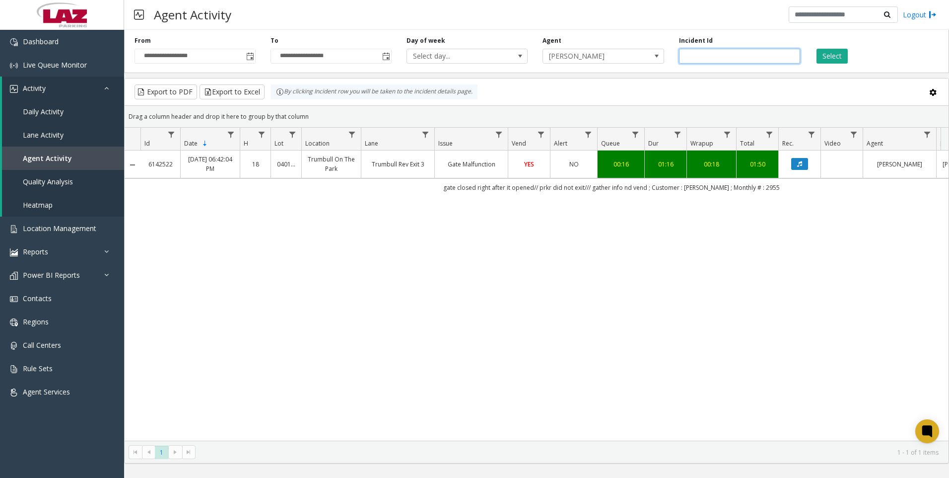
click at [706, 50] on input "*******" at bounding box center [739, 56] width 121 height 15
paste input "number"
type input "*******"
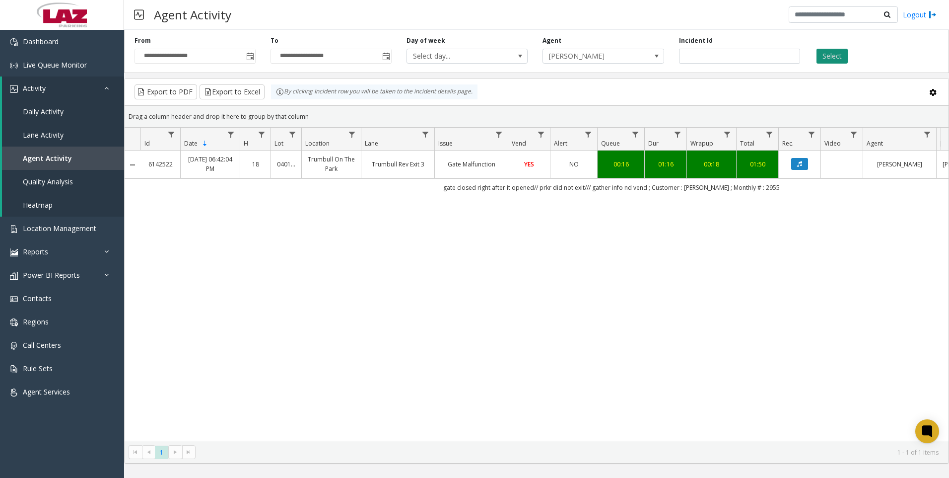
click at [820, 61] on button "Select" at bounding box center [832, 56] width 31 height 15
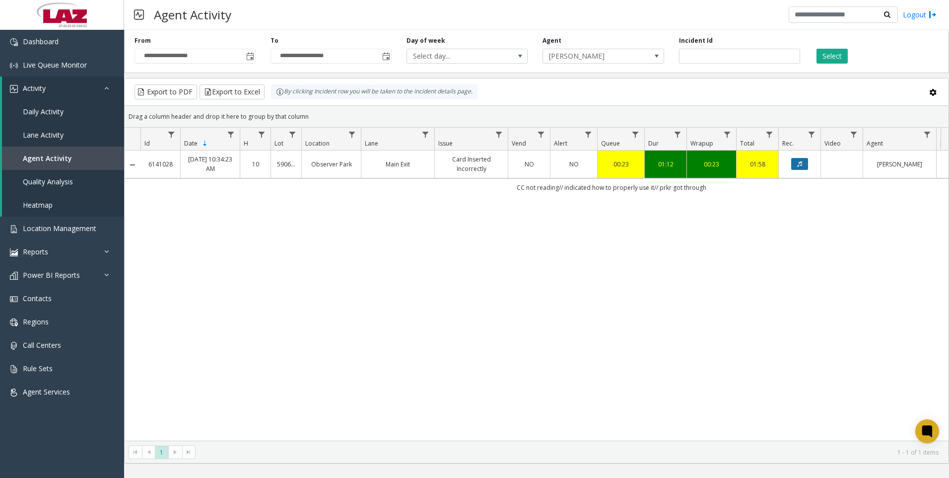
click at [800, 165] on icon "Data table" at bounding box center [799, 164] width 5 height 6
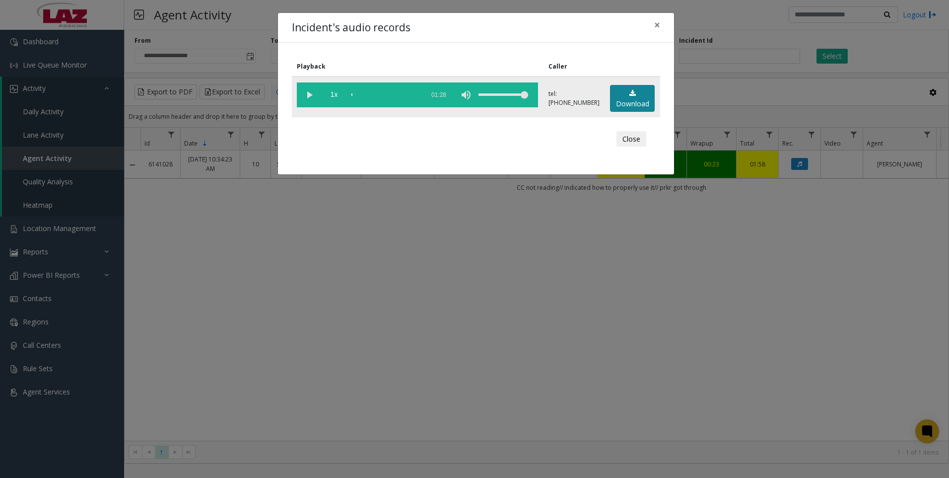
click at [626, 107] on link "Download" at bounding box center [632, 98] width 45 height 27
drag, startPoint x: 289, startPoint y: 325, endPoint x: 167, endPoint y: 294, distance: 126.4
click at [289, 324] on div "Incident's audio records × Playback Caller 1x 01:28 tel:[PHONE_NUMBER] Download…" at bounding box center [474, 239] width 949 height 478
